Goal: Information Seeking & Learning: Learn about a topic

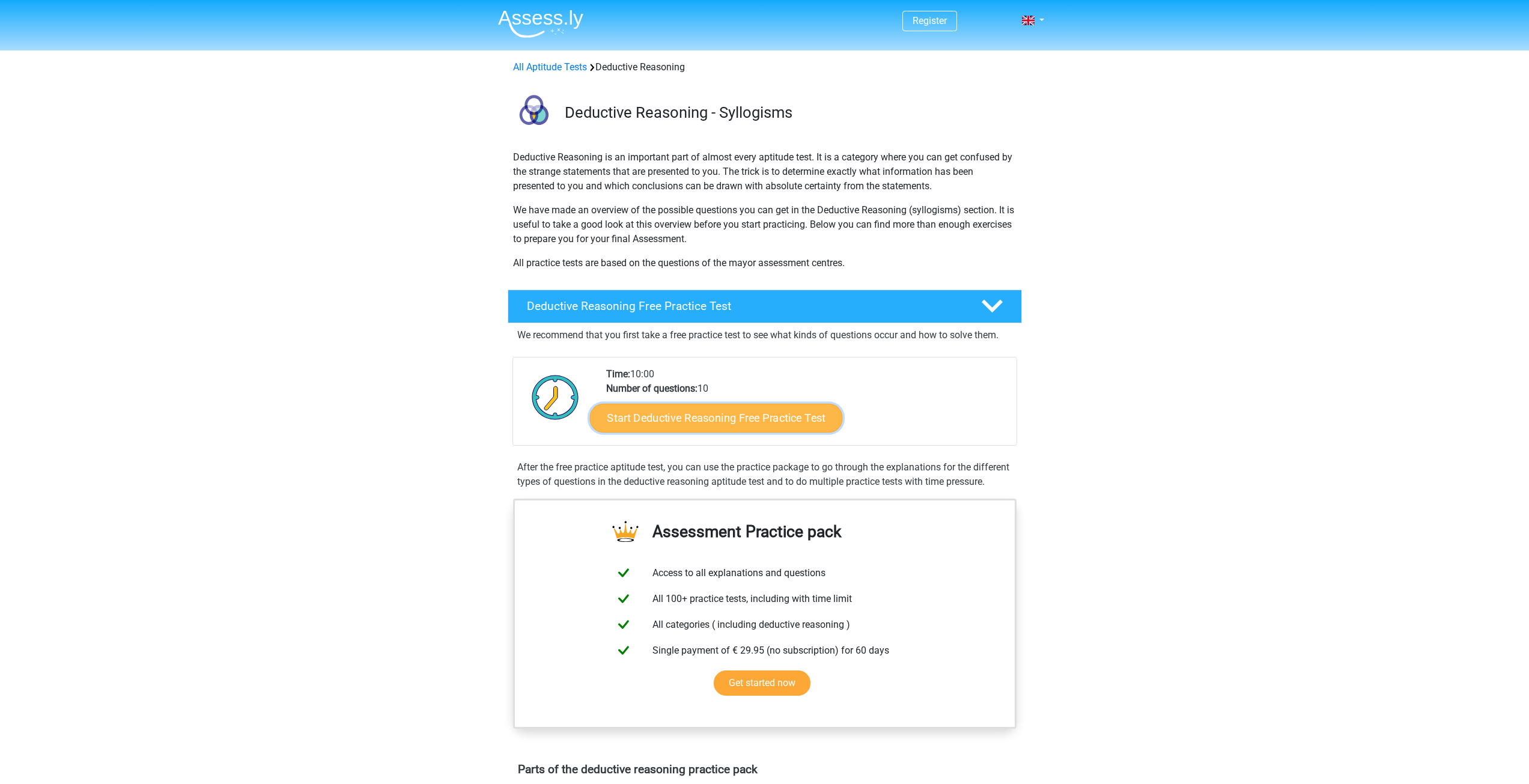
click at [664, 414] on link "Start Deductive Reasoning Free Practice Test" at bounding box center [715, 417] width 253 height 28
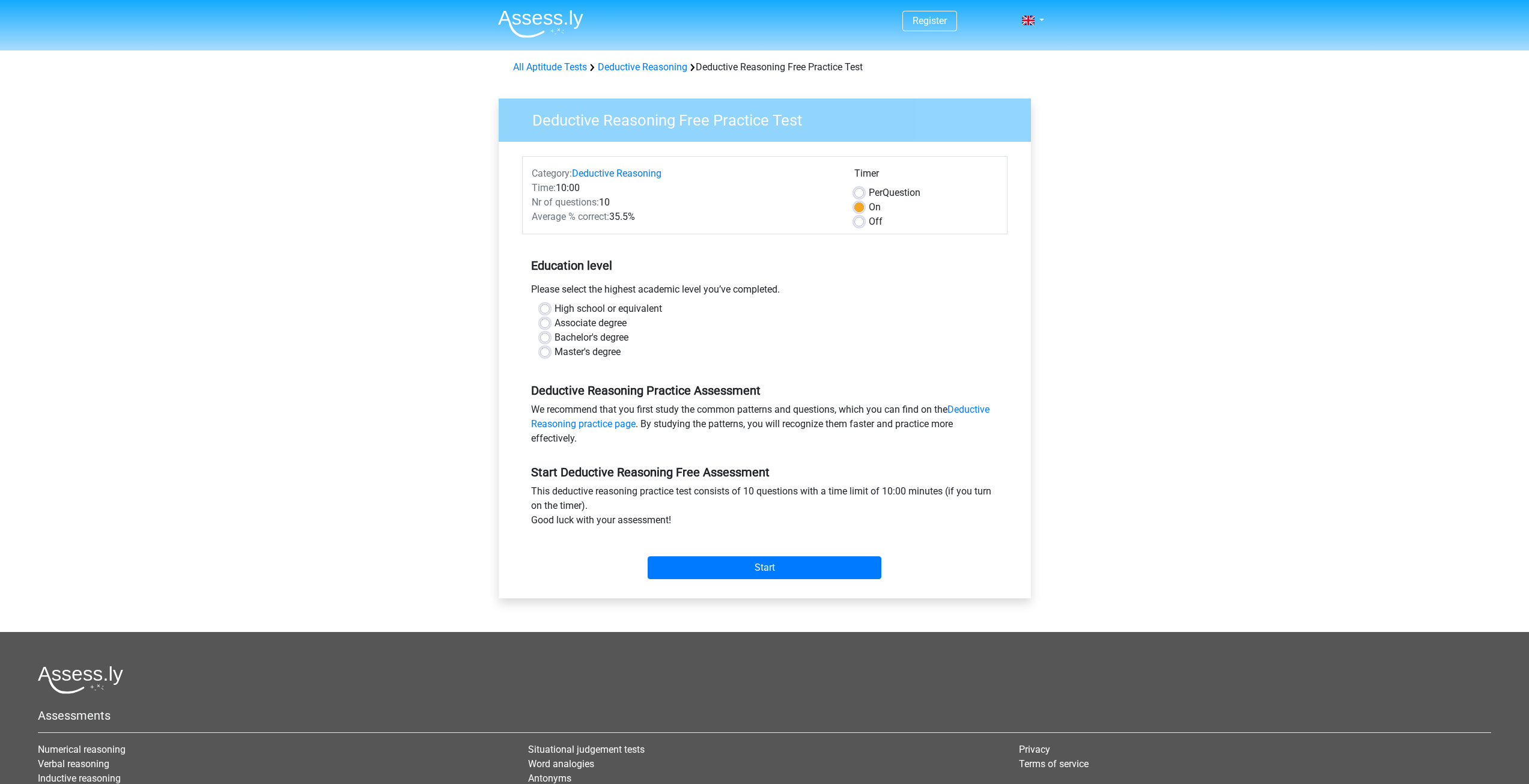
click at [555, 338] on label "Bachelor's degree" at bounding box center [592, 337] width 74 height 15
click at [546, 338] on input "Bachelor's degree" at bounding box center [544, 336] width 9 height 12
radio input "true"
click at [721, 575] on input "Start" at bounding box center [764, 568] width 234 height 22
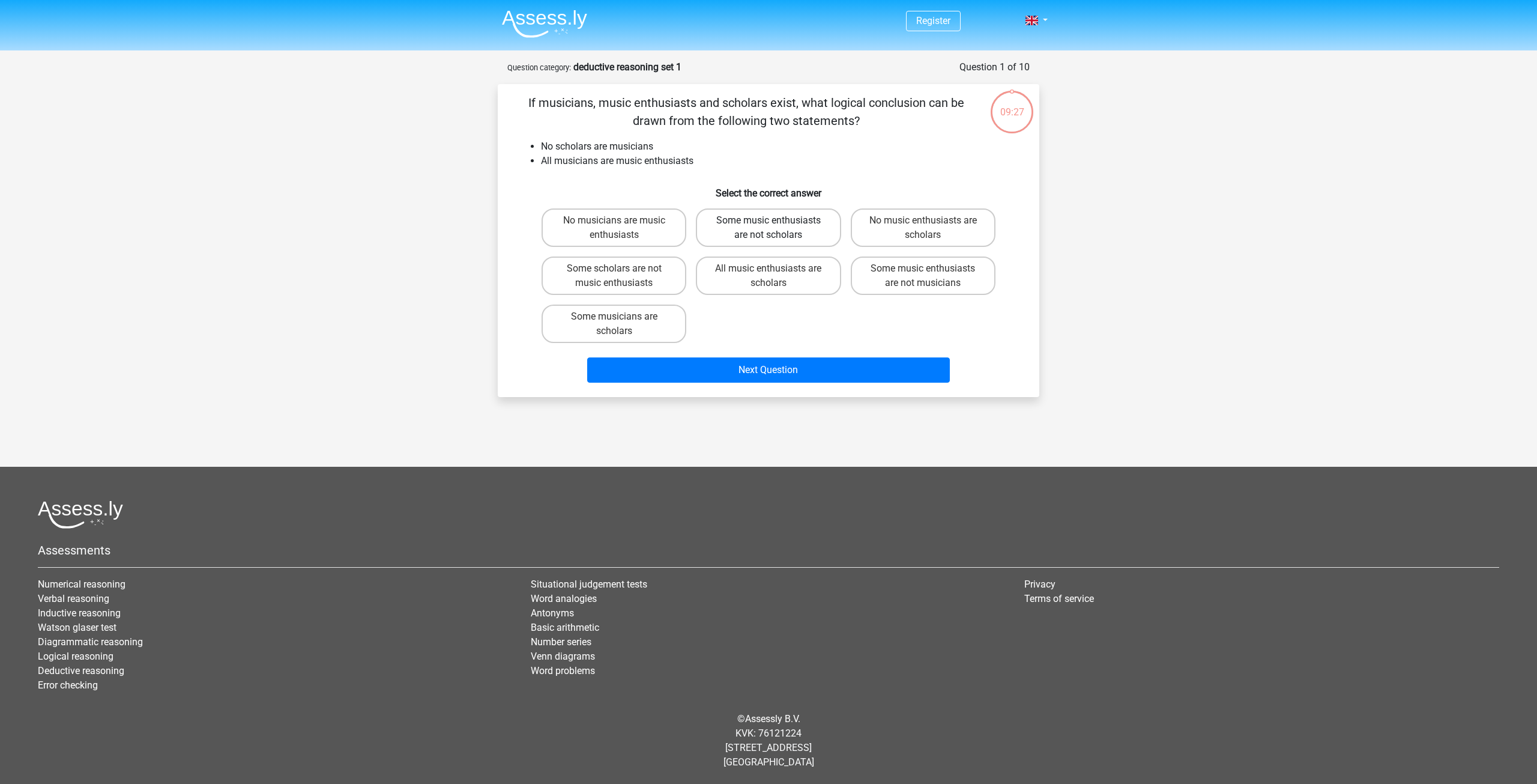
click at [703, 230] on label "Some music enthusiasts are not scholars" at bounding box center [768, 228] width 145 height 39
click at [768, 229] on input "Some music enthusiasts are not scholars" at bounding box center [772, 224] width 8 height 8
radio input "true"
click at [659, 278] on label "Some scholars are not music enthusiasts" at bounding box center [614, 275] width 145 height 39
click at [622, 276] on input "Some scholars are not music enthusiasts" at bounding box center [618, 272] width 8 height 8
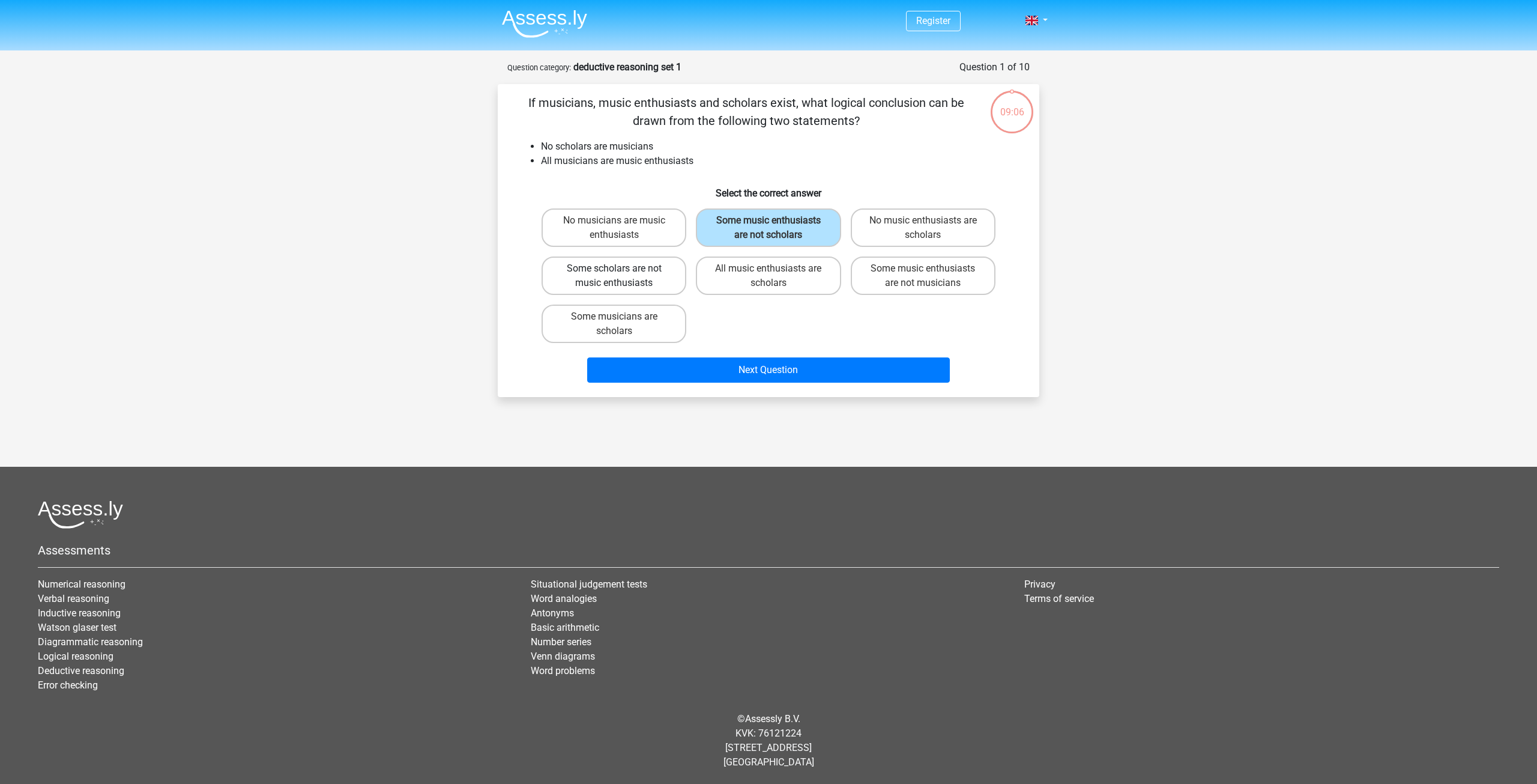
radio input "true"
click at [790, 231] on label "Some music enthusiasts are not scholars" at bounding box center [768, 228] width 145 height 39
click at [776, 229] on input "Some music enthusiasts are not scholars" at bounding box center [772, 224] width 8 height 8
radio input "true"
click at [896, 280] on label "Some music enthusiasts are not musicians" at bounding box center [924, 275] width 145 height 39
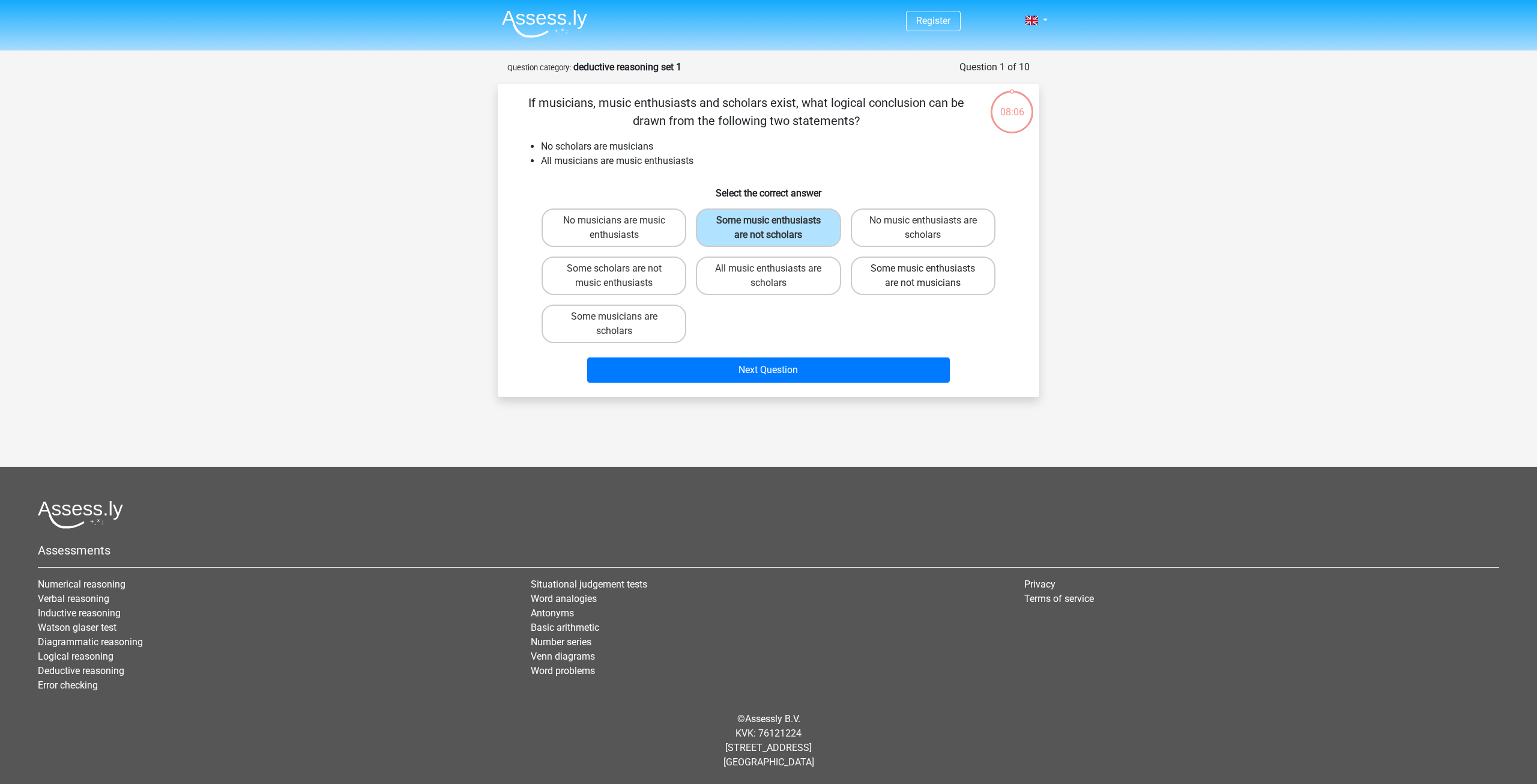
click at [923, 276] on input "Some music enthusiasts are not musicians" at bounding box center [926, 272] width 8 height 8
radio input "true"
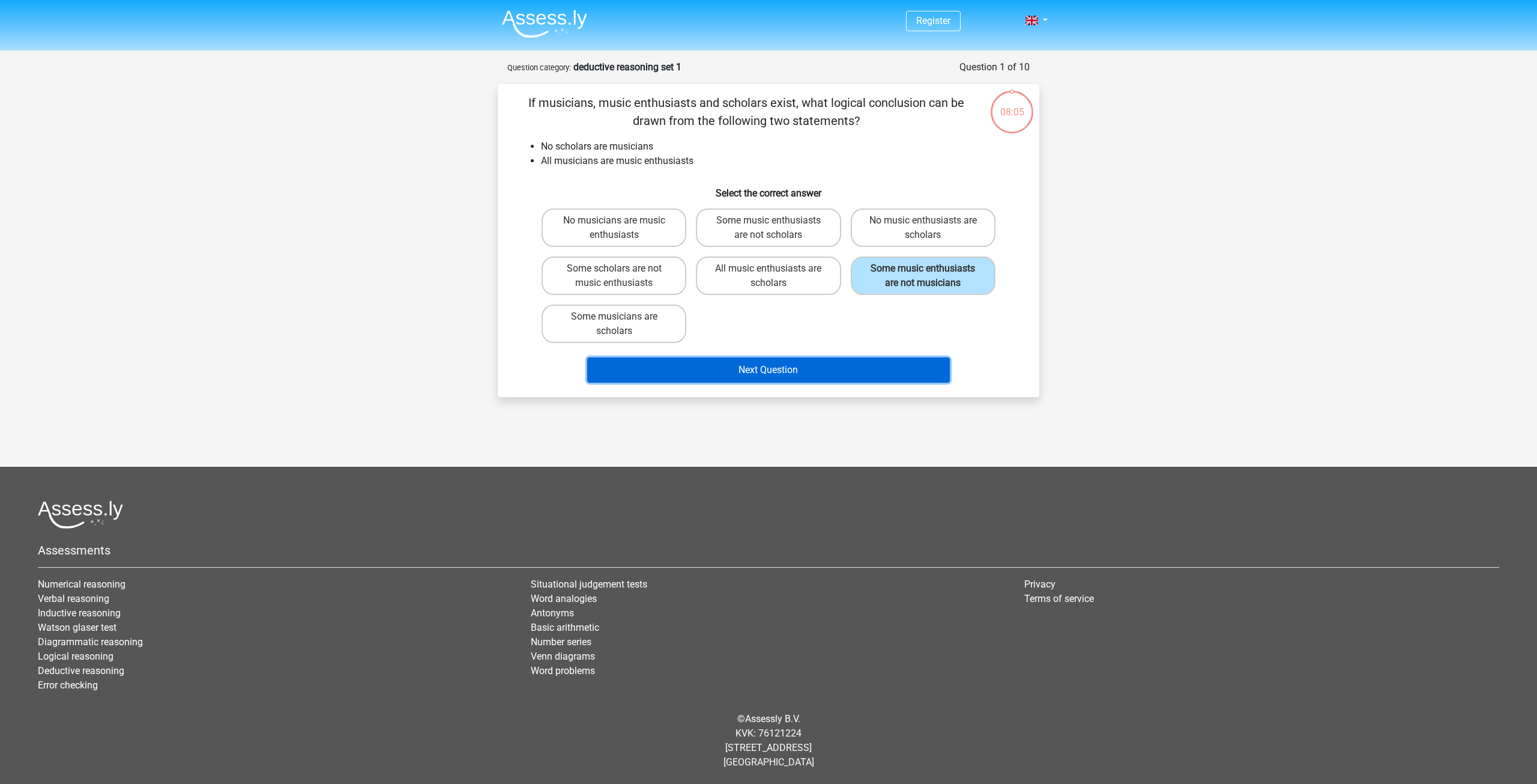
click at [781, 377] on button "Next Question" at bounding box center [768, 369] width 363 height 25
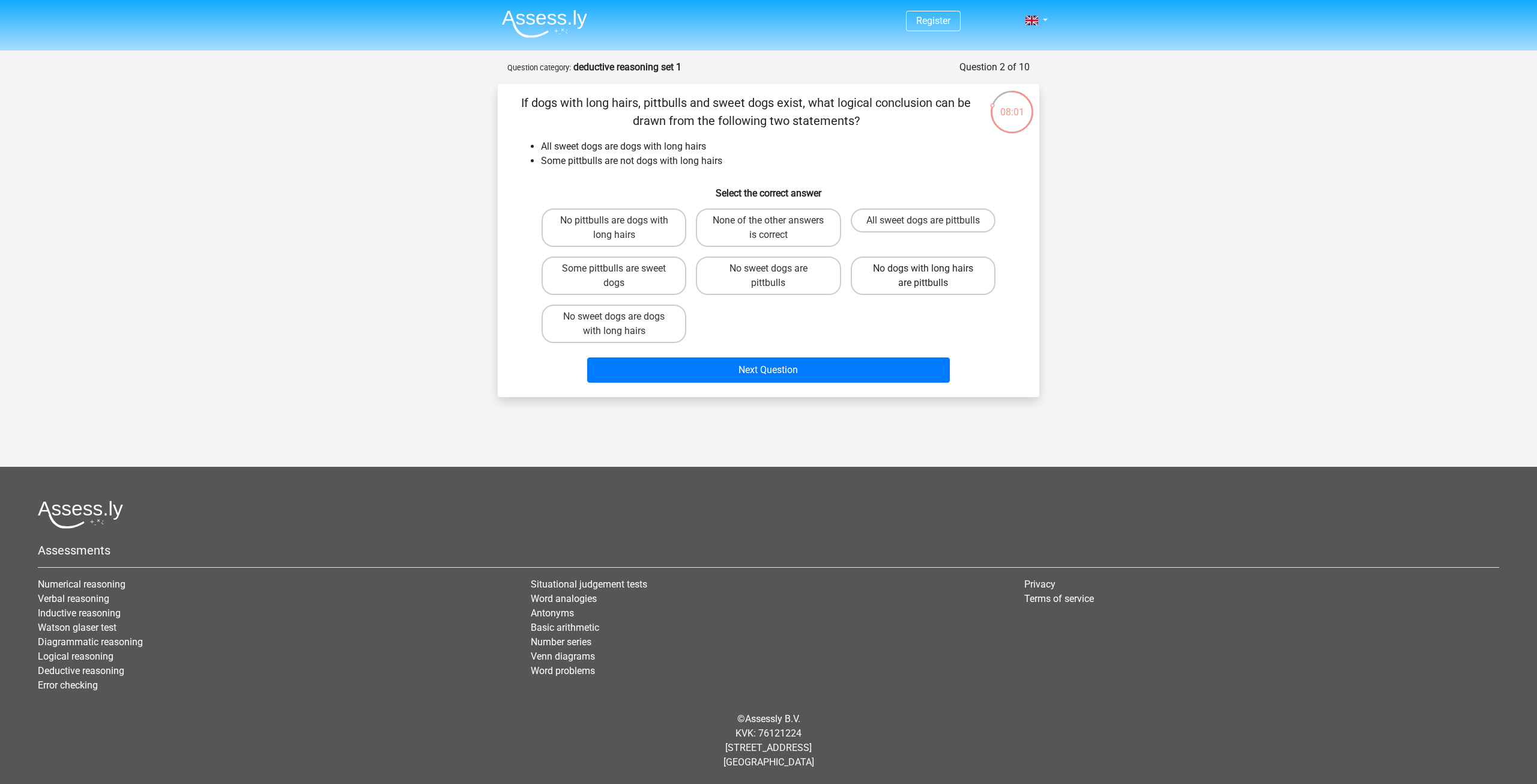
click at [908, 273] on label "No dogs with long hairs are pittbulls" at bounding box center [924, 275] width 145 height 39
click at [923, 273] on input "No dogs with long hairs are pittbulls" at bounding box center [926, 272] width 8 height 8
radio input "true"
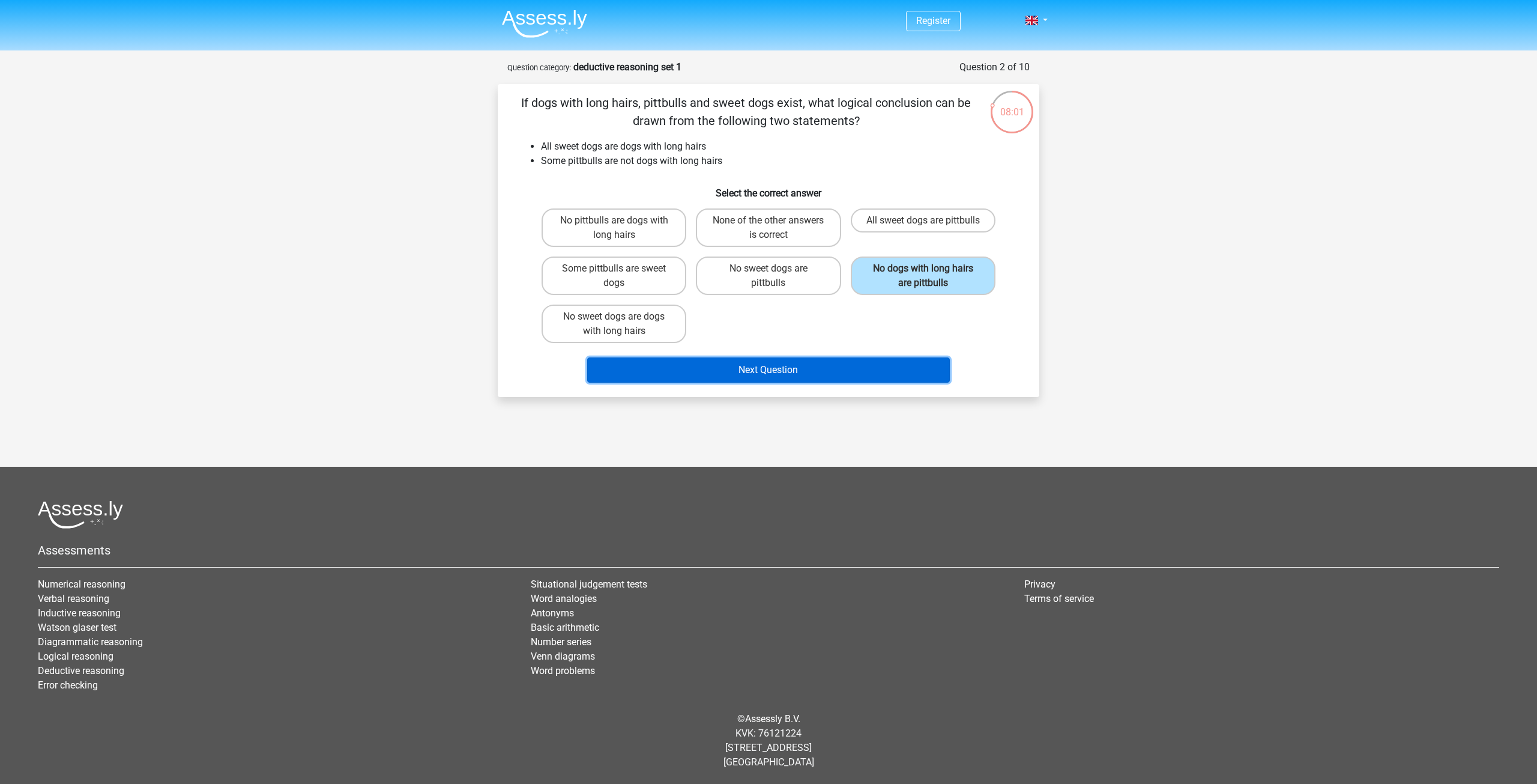
click at [841, 367] on button "Next Question" at bounding box center [768, 369] width 363 height 25
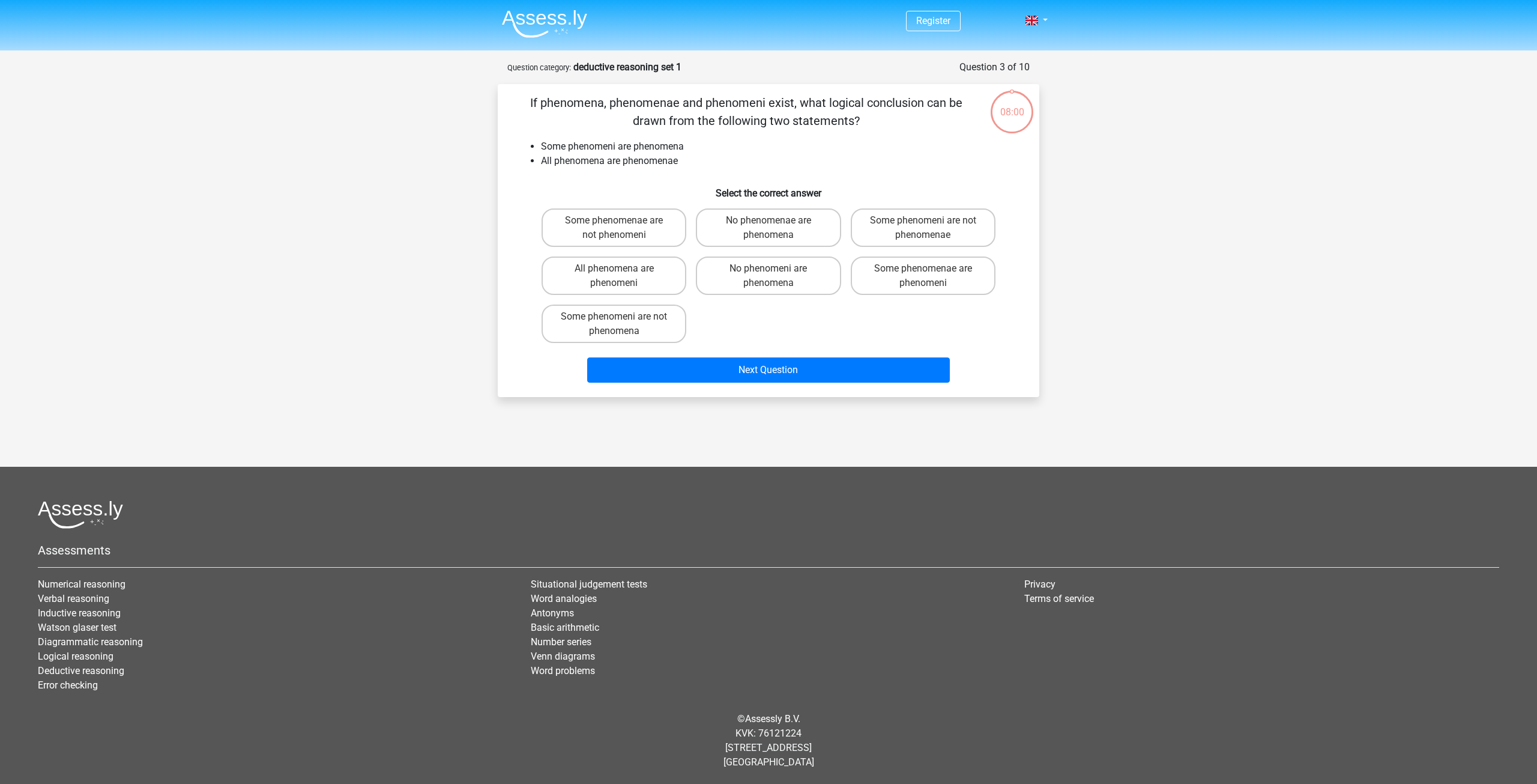
click at [908, 280] on label "Some phenomenae are phenomeni" at bounding box center [924, 275] width 145 height 39
click at [923, 276] on input "Some phenomenae are phenomeni" at bounding box center [926, 272] width 8 height 8
radio input "true"
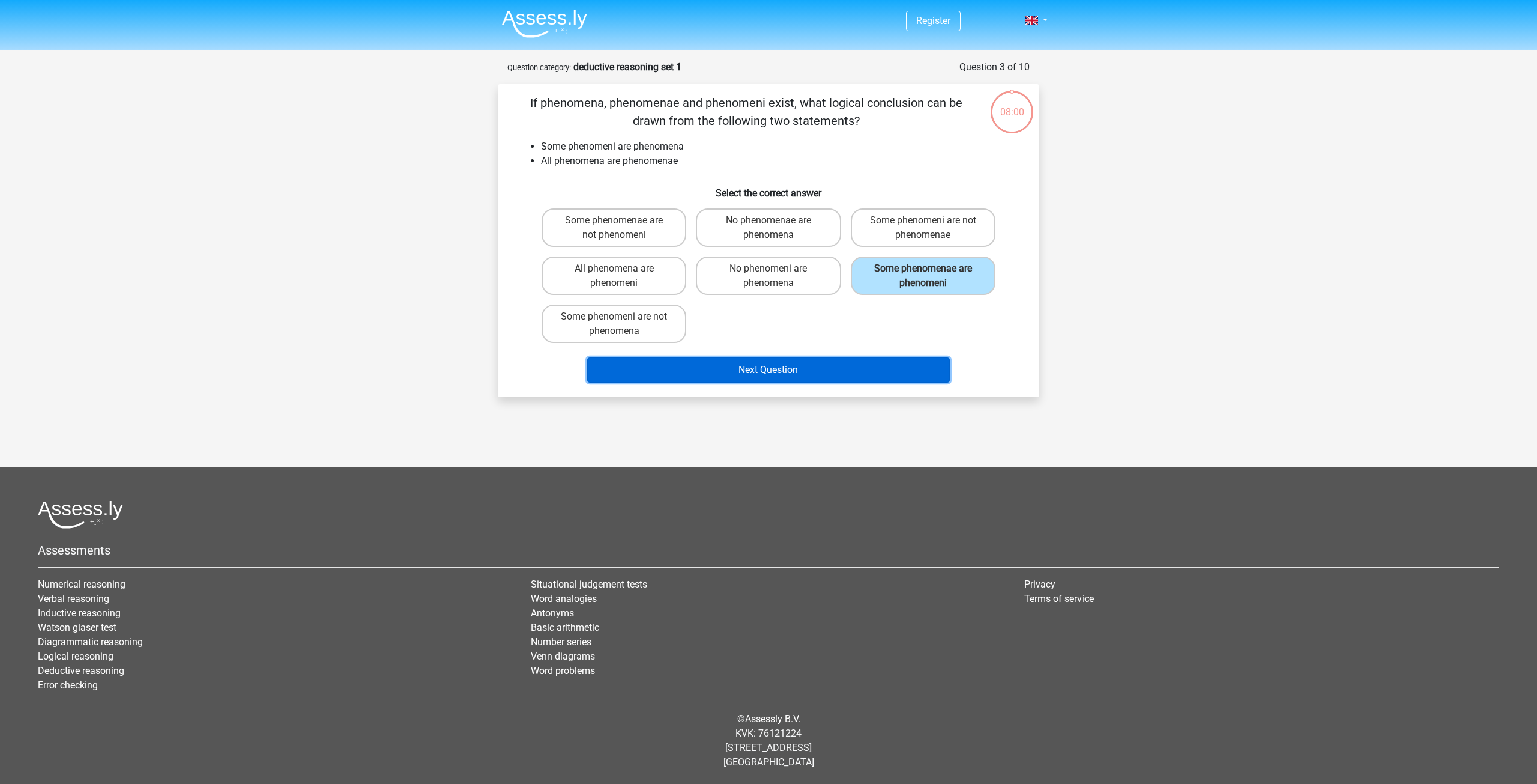
drag, startPoint x: 819, startPoint y: 372, endPoint x: 839, endPoint y: 350, distance: 29.7
click at [819, 371] on button "Next Question" at bounding box center [768, 369] width 363 height 25
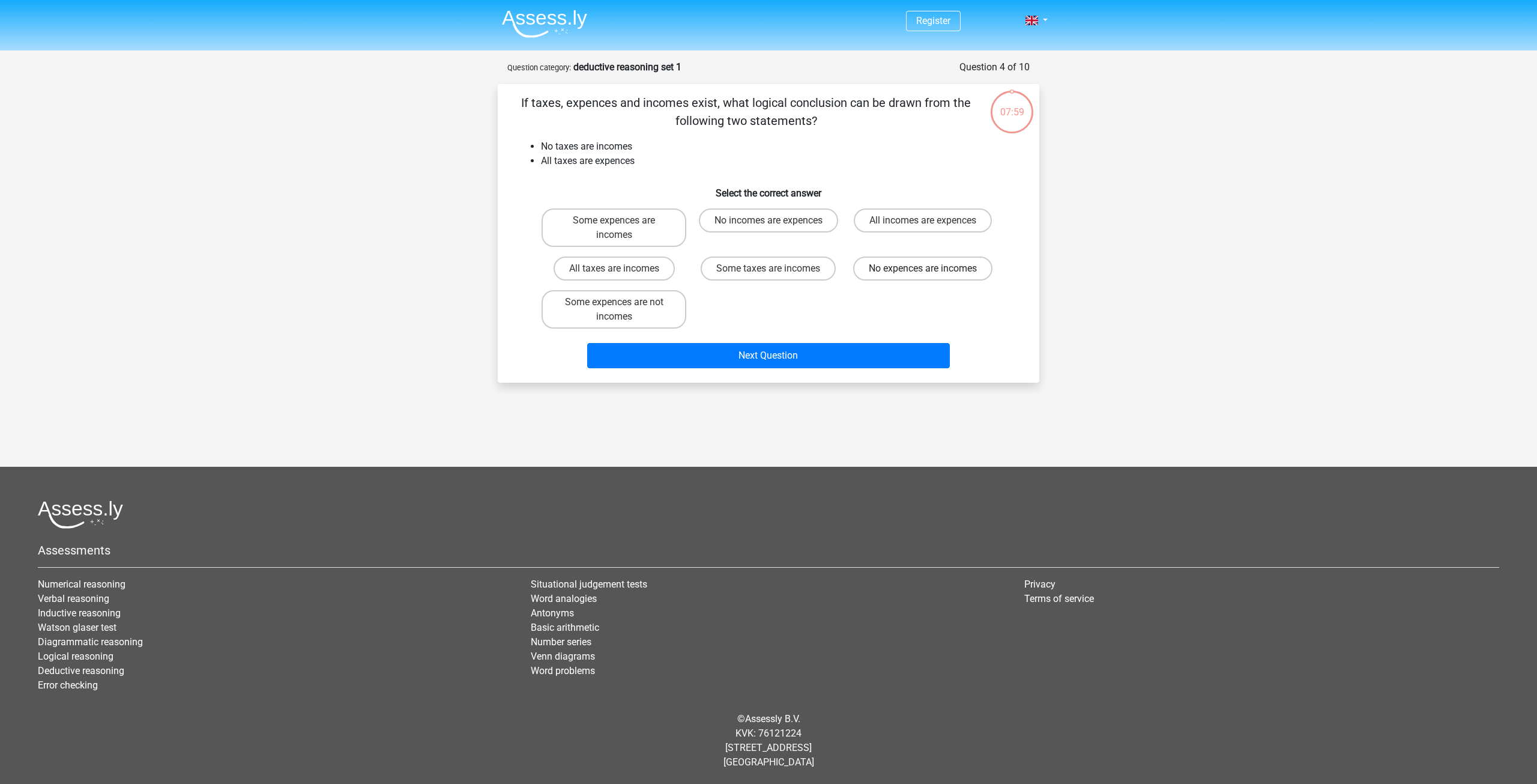
click at [932, 270] on label "No expences are incomes" at bounding box center [923, 268] width 140 height 24
click at [931, 270] on input "No expences are incomes" at bounding box center [926, 272] width 8 height 8
radio input "true"
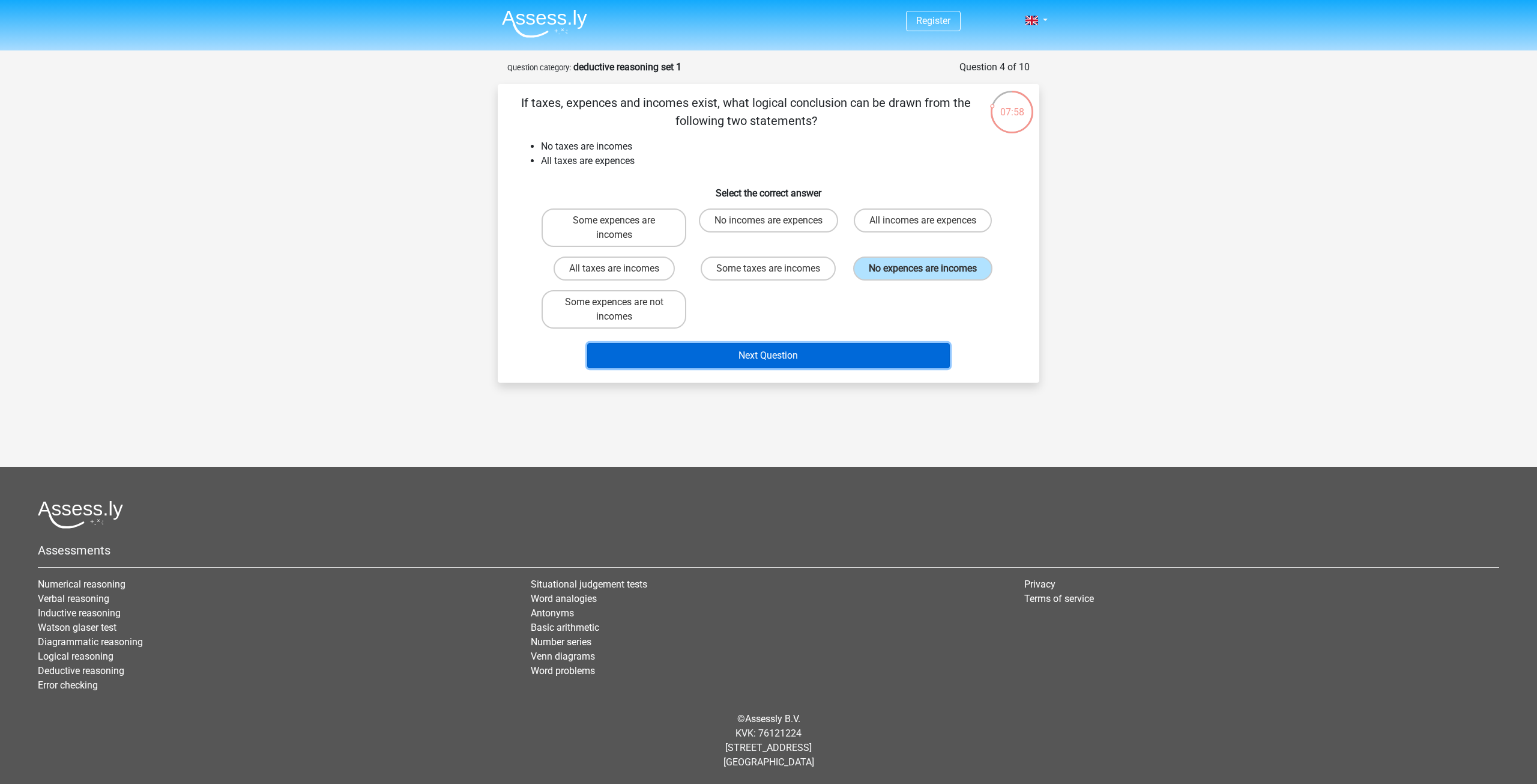
click at [845, 343] on button "Next Question" at bounding box center [768, 355] width 363 height 25
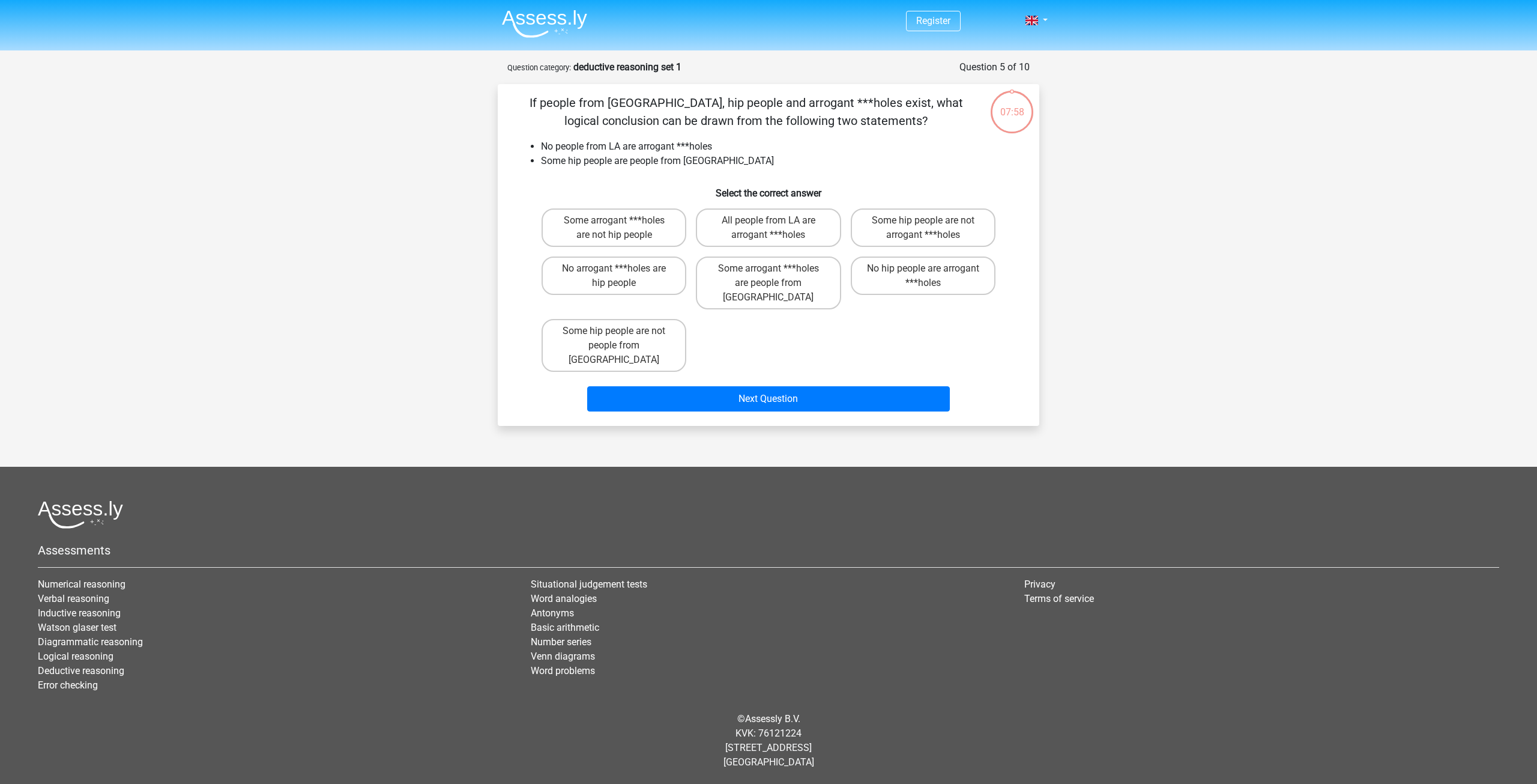
click at [902, 252] on div "No hip people are arrogant ***holes" at bounding box center [923, 283] width 154 height 62
click at [893, 270] on label "No hip people are arrogant ***holes" at bounding box center [924, 275] width 145 height 39
click at [923, 270] on input "No hip people are arrogant ***holes" at bounding box center [926, 272] width 8 height 8
radio input "true"
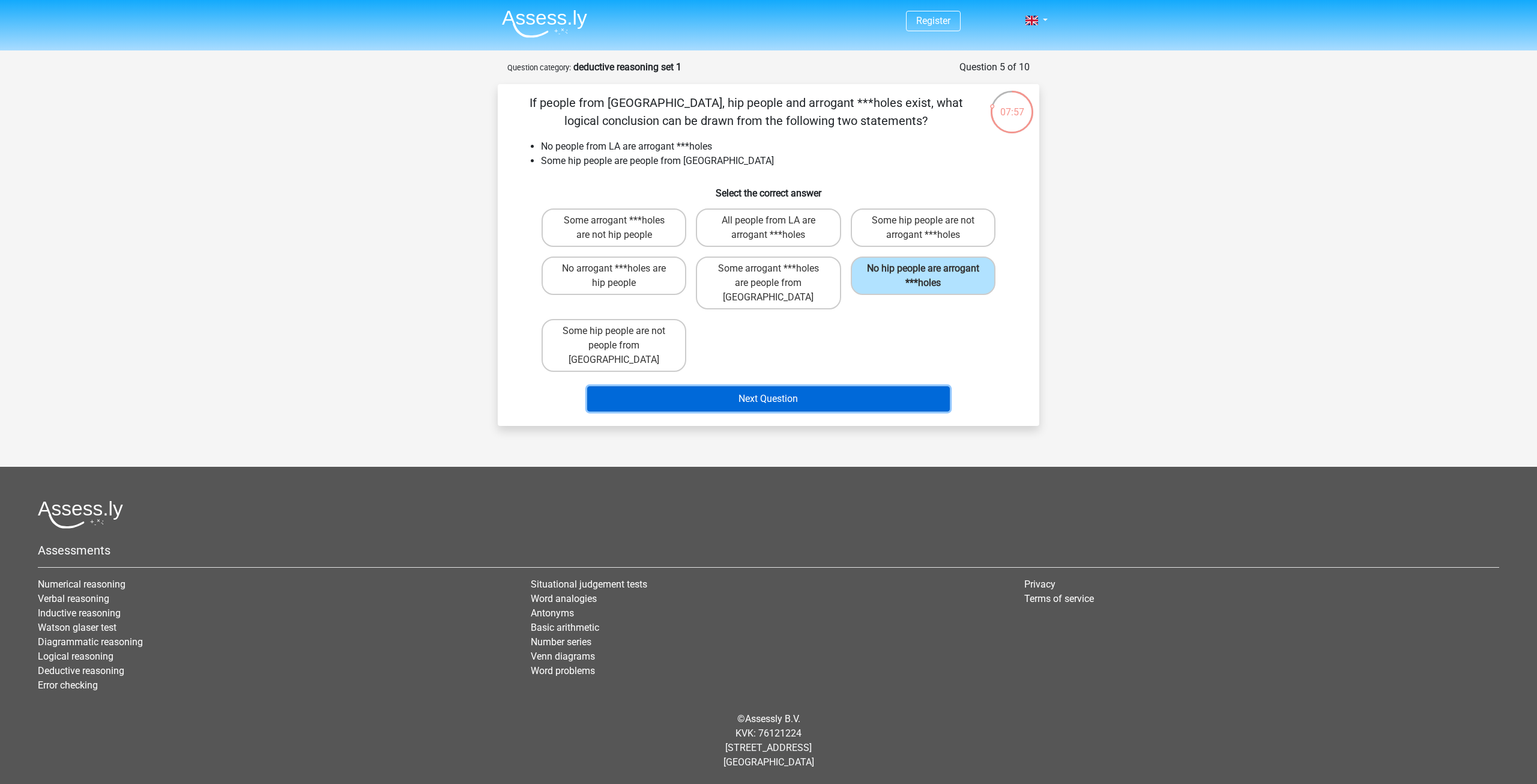
click at [773, 386] on button "Next Question" at bounding box center [768, 398] width 363 height 25
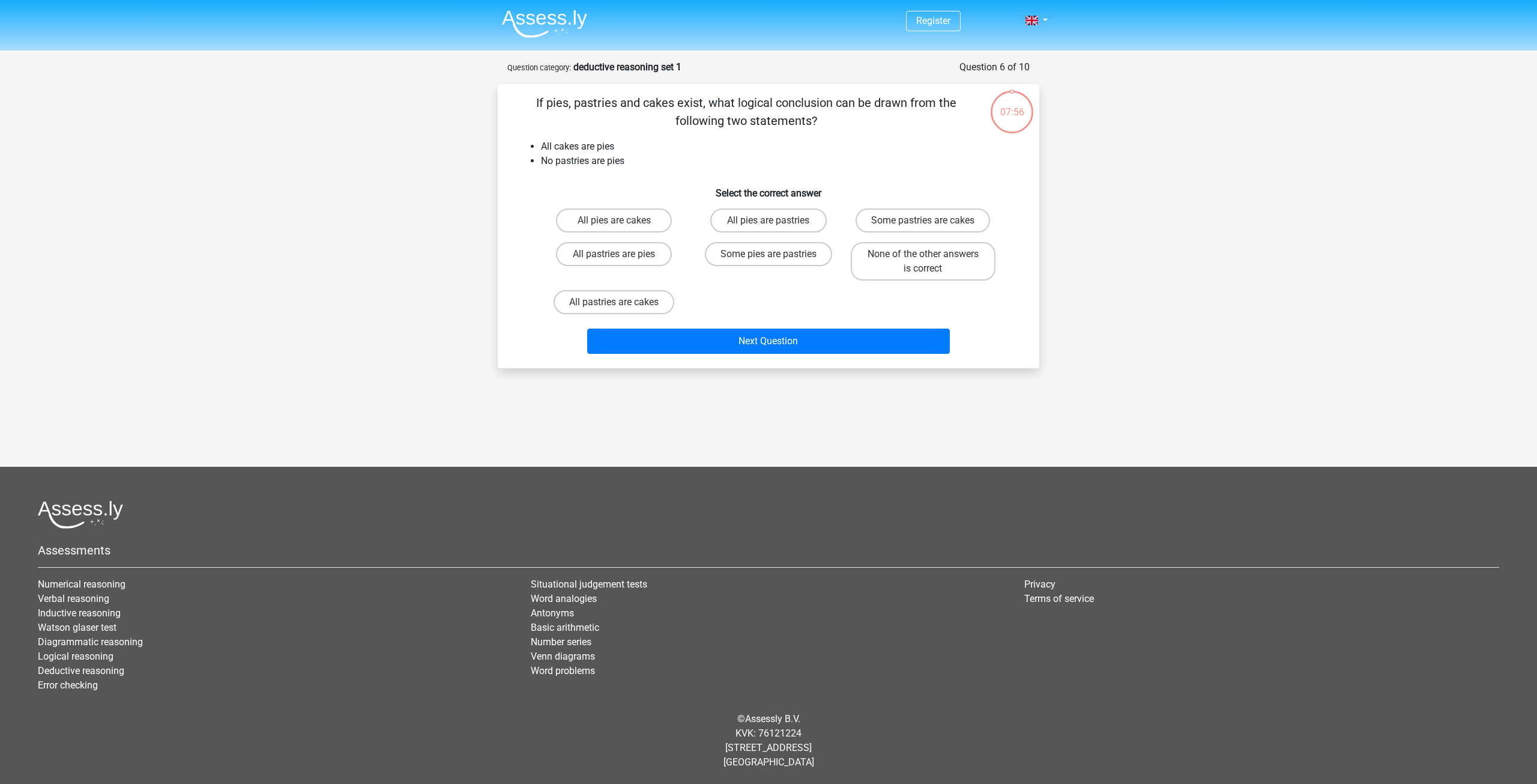
click at [908, 274] on label "None of the other answers is correct" at bounding box center [924, 261] width 145 height 39
click at [923, 262] on input "None of the other answers is correct" at bounding box center [926, 258] width 8 height 8
radio input "true"
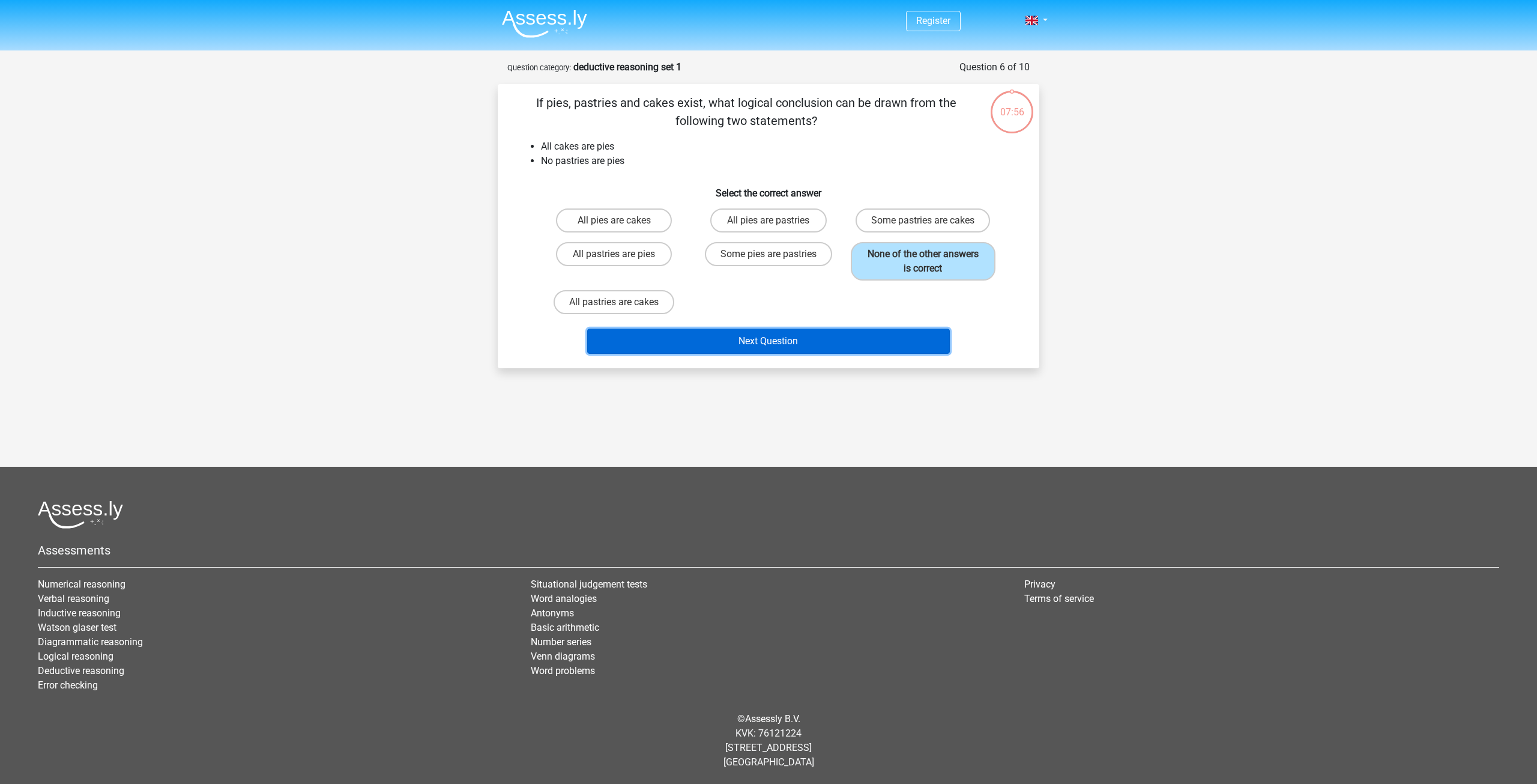
click at [800, 345] on button "Next Question" at bounding box center [768, 341] width 363 height 25
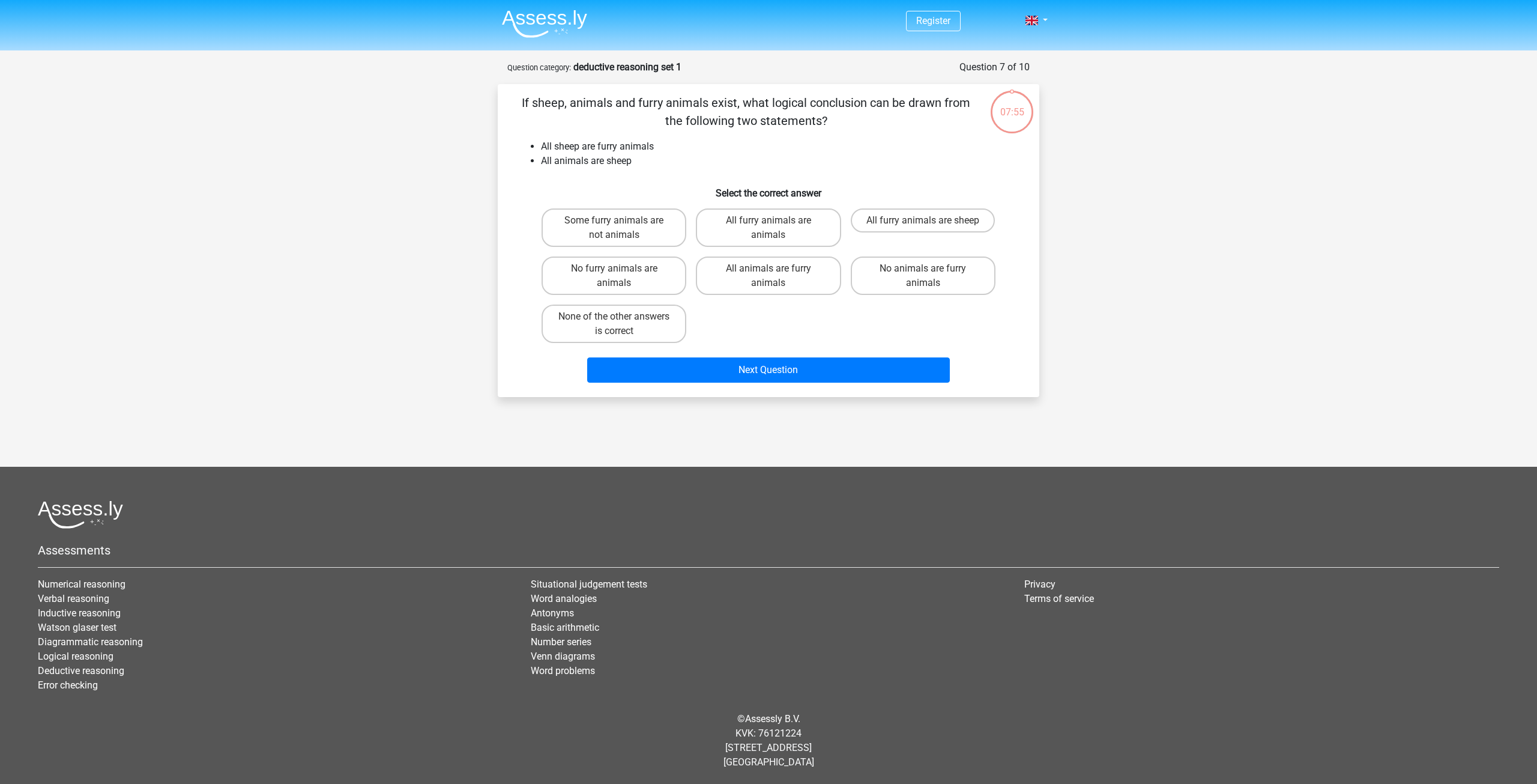
click at [916, 266] on label "No animals are furry animals" at bounding box center [924, 275] width 145 height 39
click at [923, 268] on input "No animals are furry animals" at bounding box center [926, 272] width 8 height 8
radio input "true"
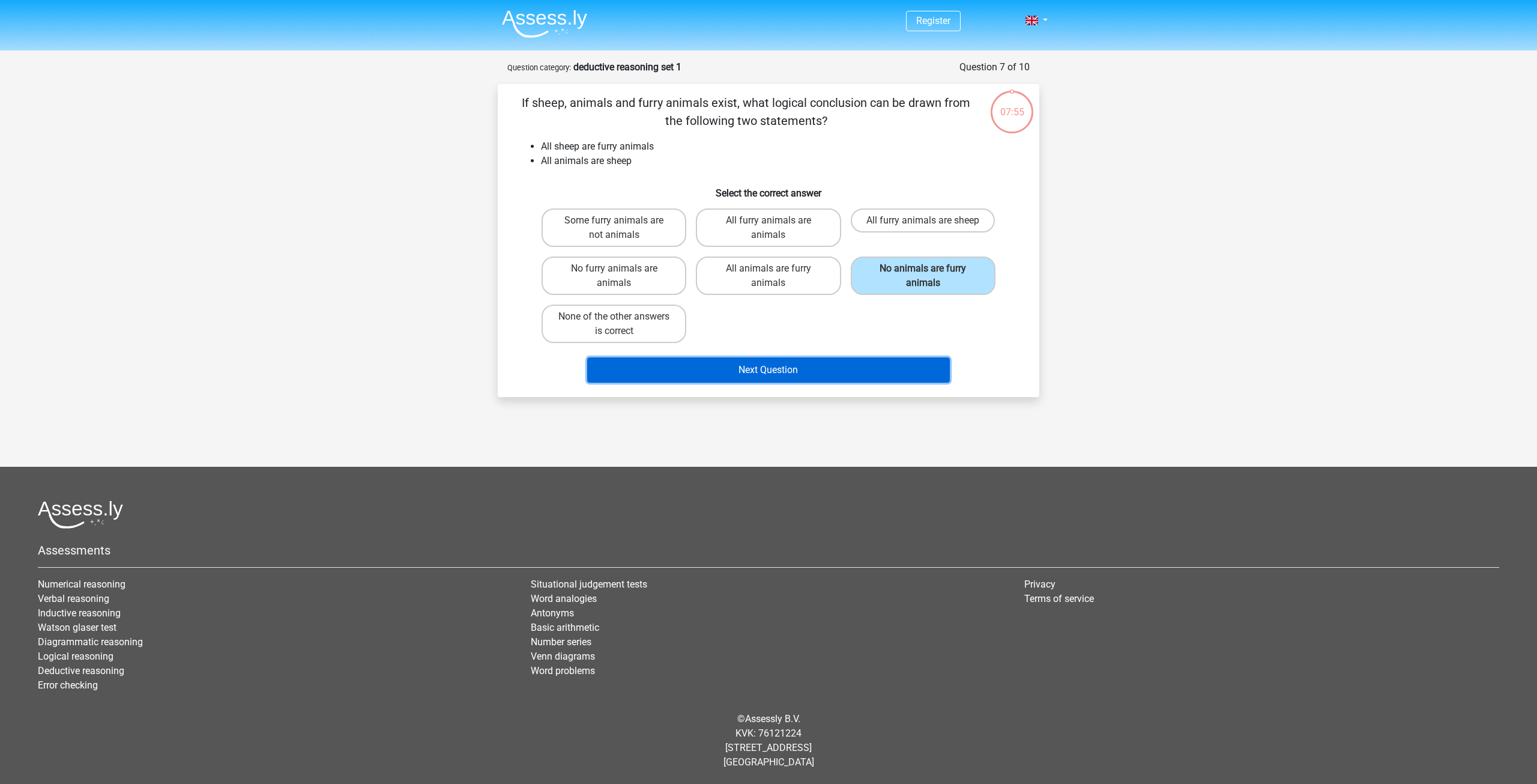
click at [772, 373] on button "Next Question" at bounding box center [768, 369] width 363 height 25
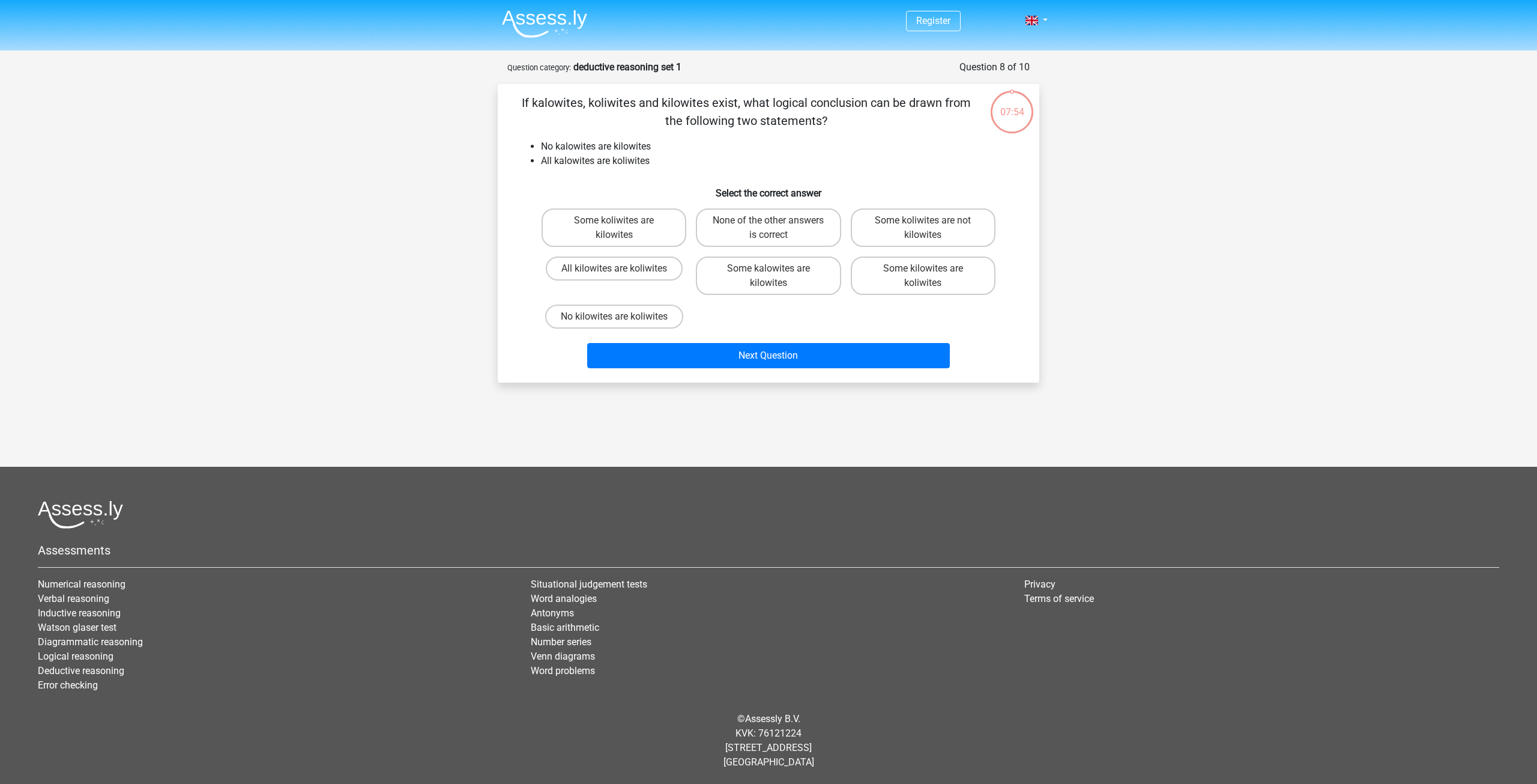
click at [908, 284] on label "Some kilowites are koliwites" at bounding box center [924, 275] width 145 height 39
click at [923, 276] on input "Some kilowites are koliwites" at bounding box center [926, 272] width 8 height 8
radio input "true"
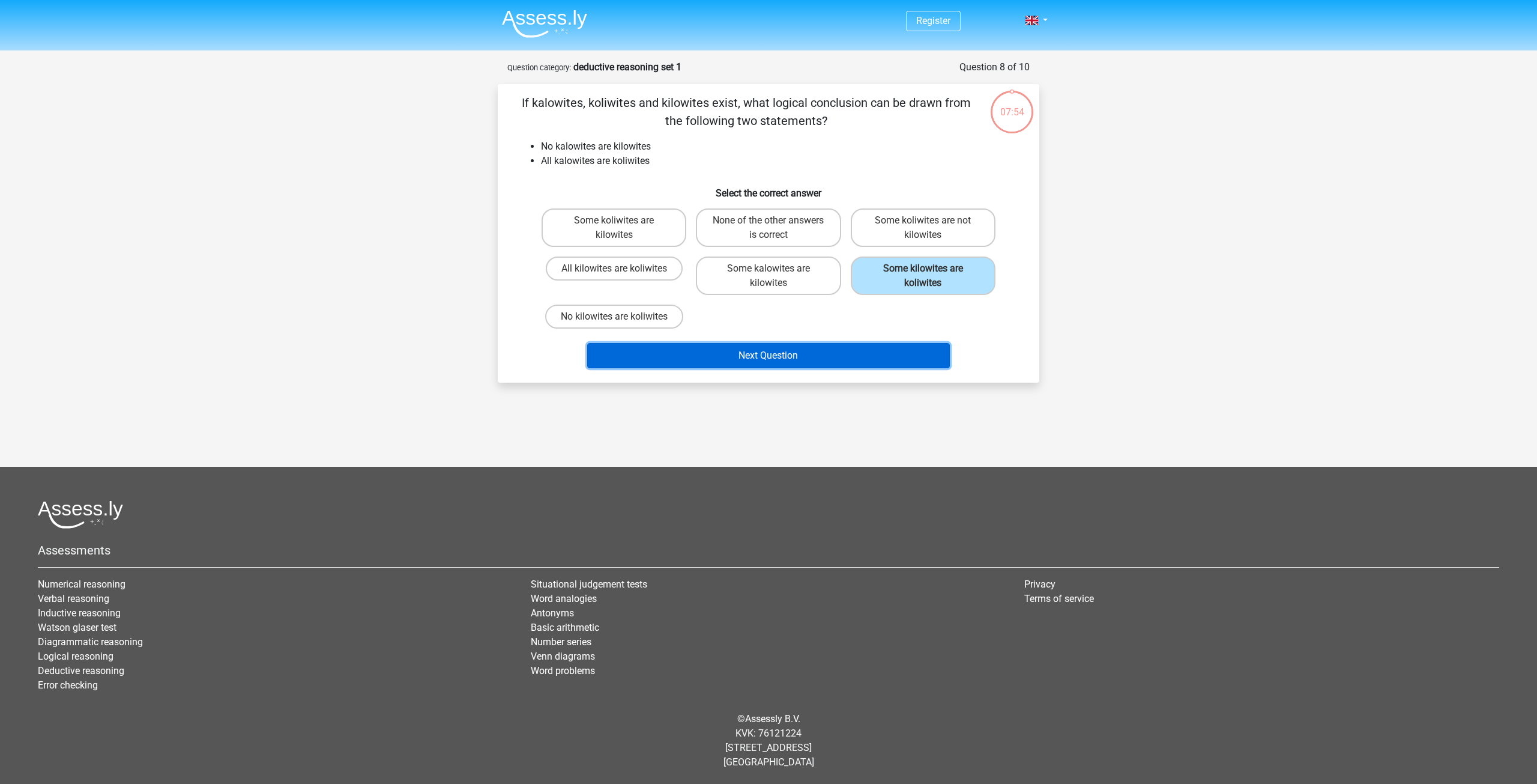
click at [774, 363] on button "Next Question" at bounding box center [768, 355] width 363 height 25
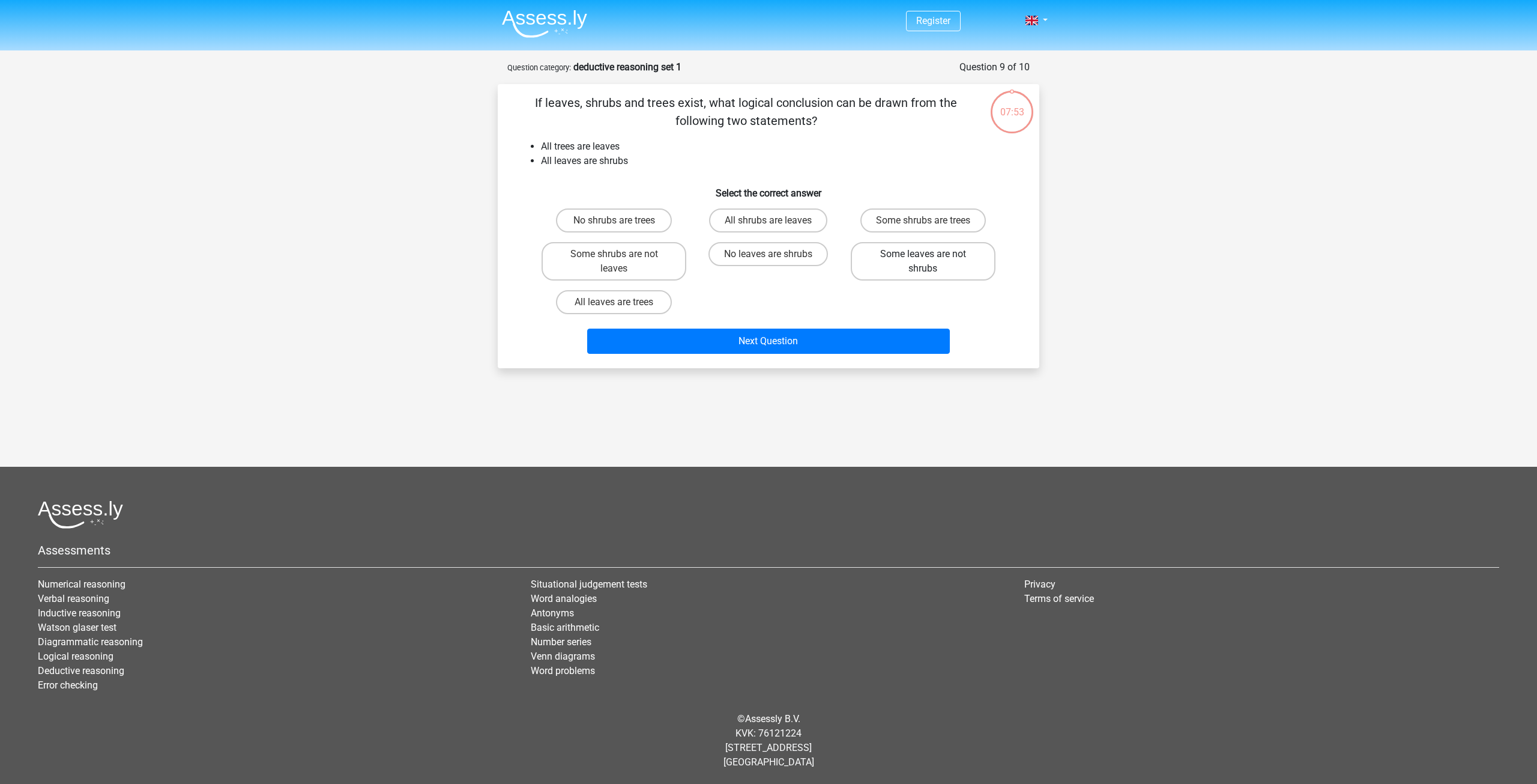
click at [935, 267] on label "Some leaves are not shrubs" at bounding box center [924, 261] width 145 height 39
click at [931, 262] on input "Some leaves are not shrubs" at bounding box center [926, 258] width 8 height 8
radio input "true"
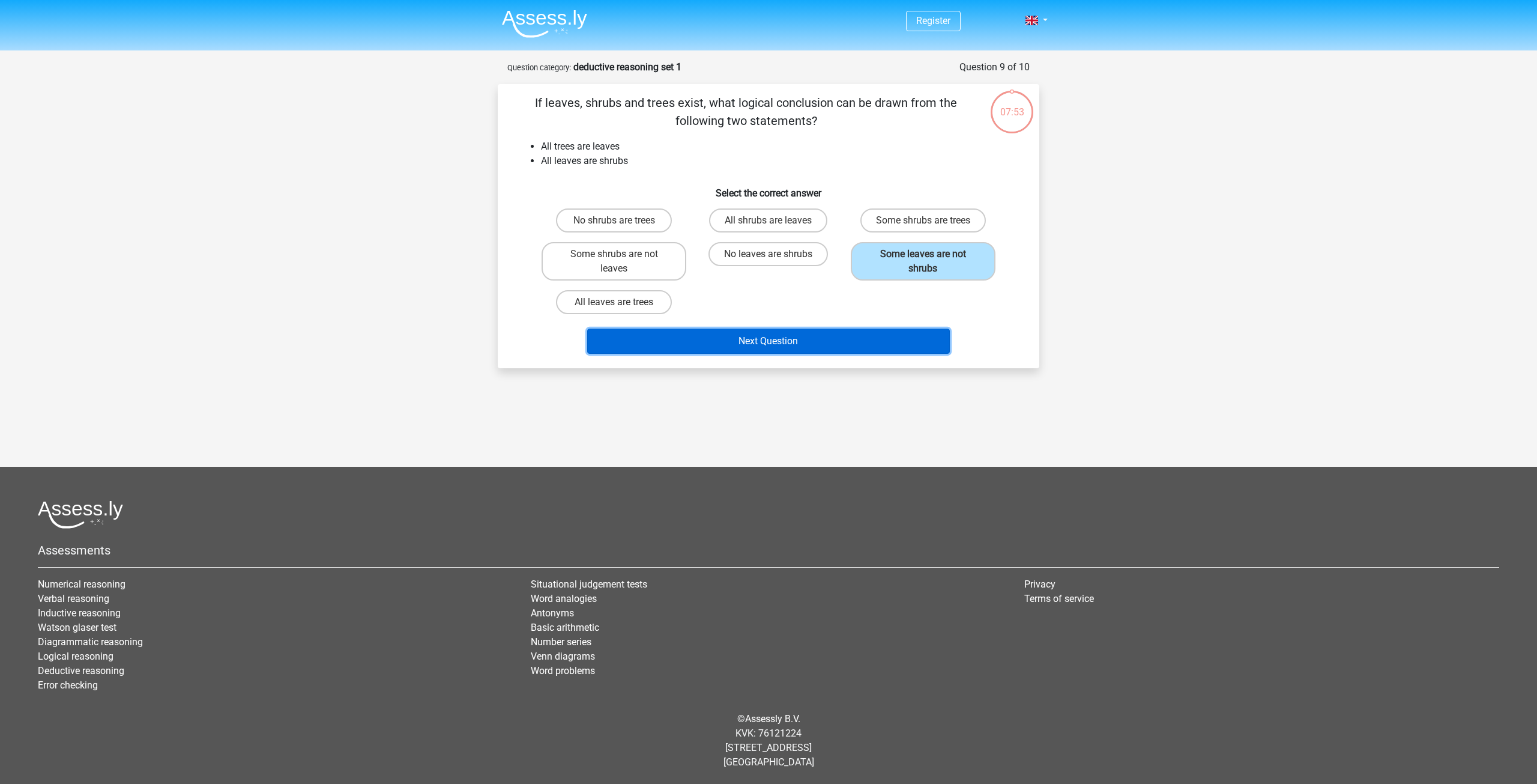
drag, startPoint x: 866, startPoint y: 335, endPoint x: 902, endPoint y: 292, distance: 56.1
click at [866, 334] on button "Next Question" at bounding box center [768, 341] width 363 height 25
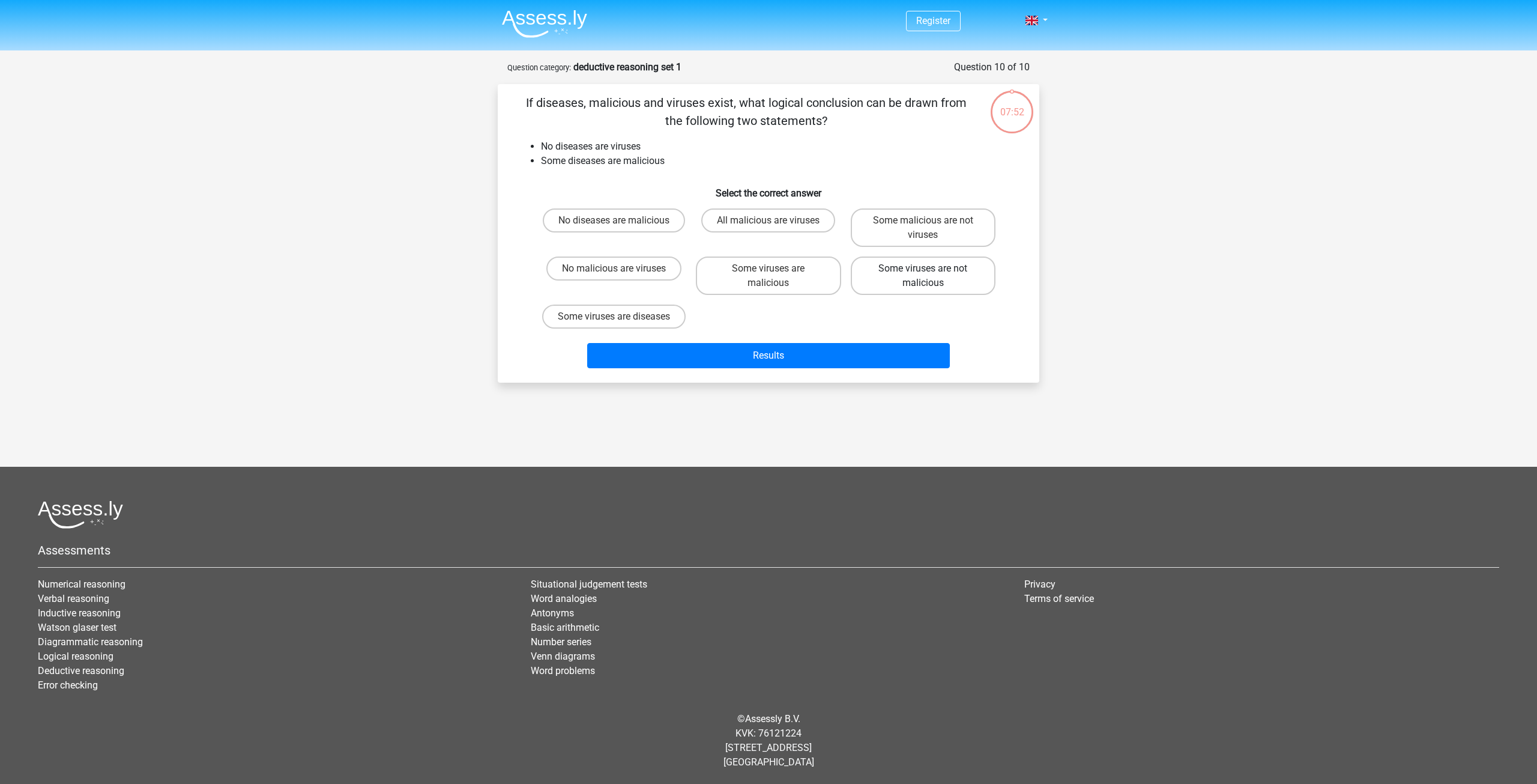
click at [946, 260] on label "Some viruses are not malicious" at bounding box center [924, 275] width 145 height 39
click at [931, 268] on input "Some viruses are not malicious" at bounding box center [926, 272] width 8 height 8
radio input "true"
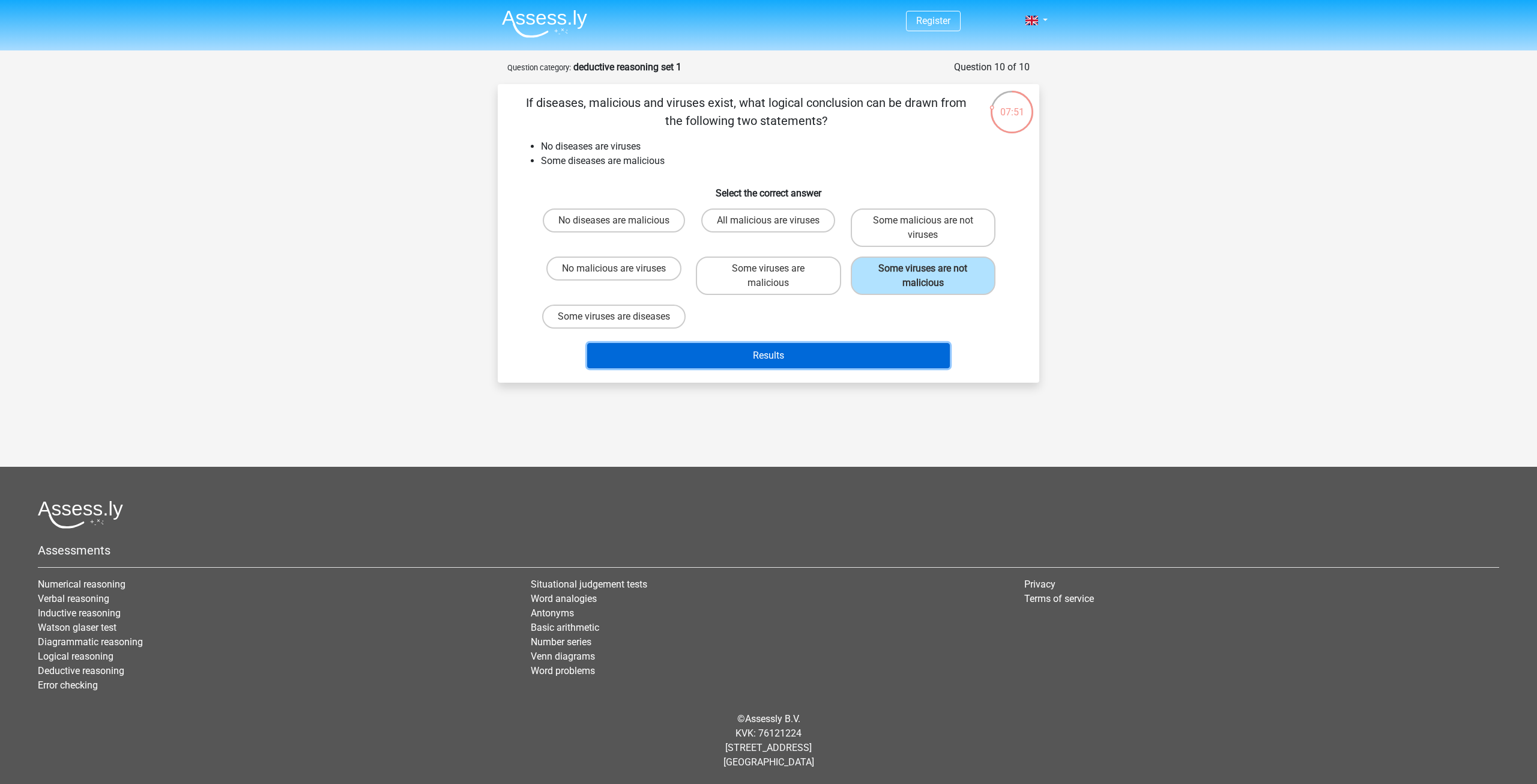
click at [841, 368] on button "Results" at bounding box center [768, 355] width 363 height 25
